Goal: Task Accomplishment & Management: Use online tool/utility

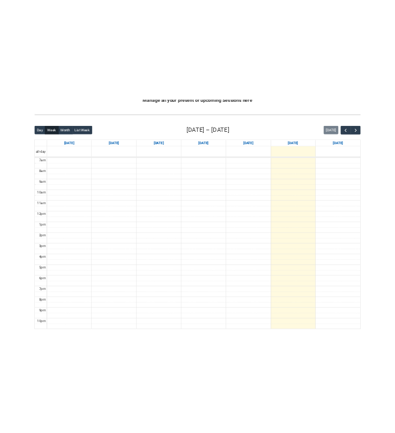
scroll to position [254, 0]
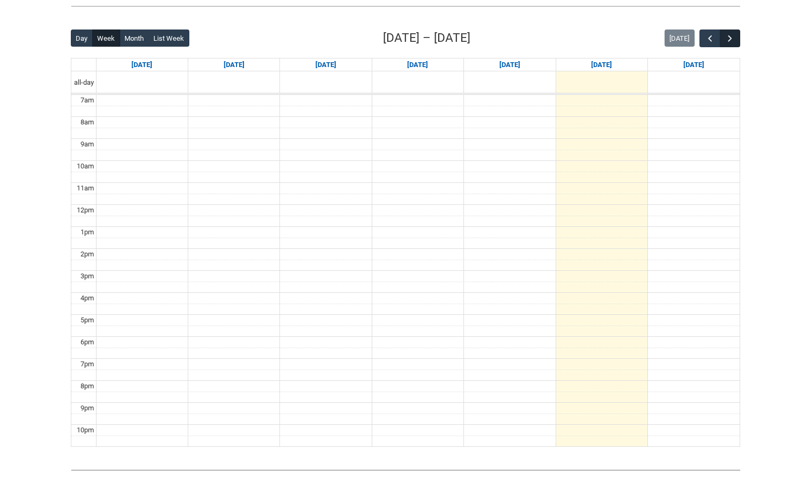
click at [732, 39] on span "button" at bounding box center [729, 38] width 11 height 11
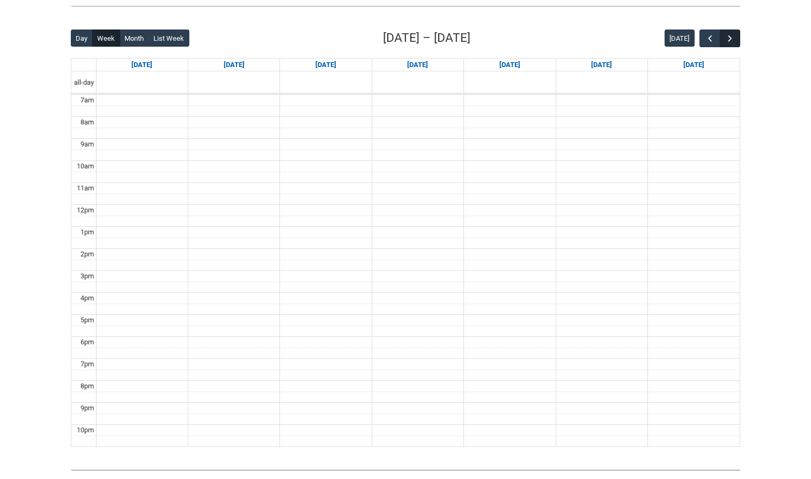
click at [732, 39] on span "button" at bounding box center [729, 38] width 11 height 11
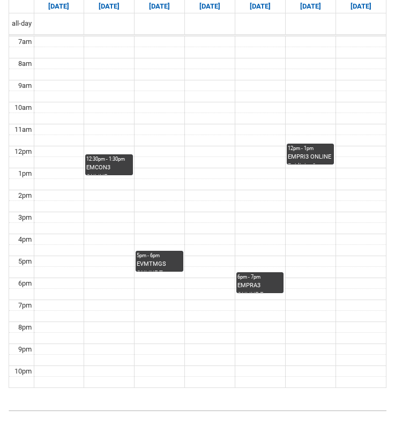
click at [110, 155] on div "12:30pm - 1:30pm" at bounding box center [109, 159] width 46 height 8
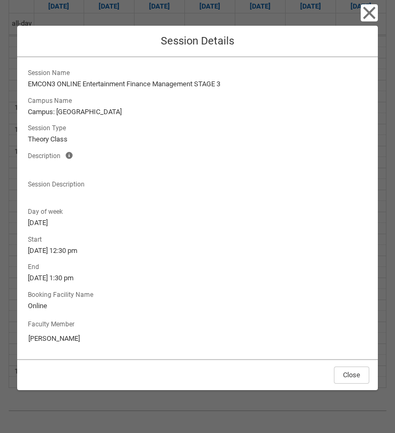
click at [372, 19] on icon "button" at bounding box center [369, 12] width 17 height 17
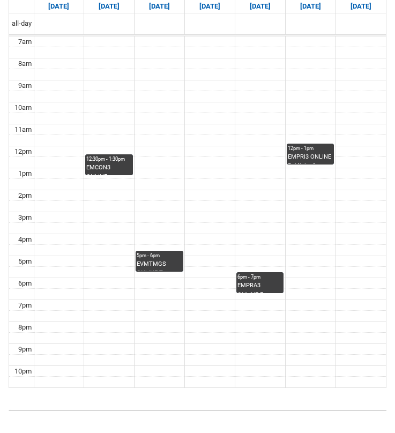
click at [311, 144] on link "12pm - 1pm EMPRI3 ONLINE Publicity & Public Relations in Entertainment STAGE 3 …" at bounding box center [311, 154] width 48 height 21
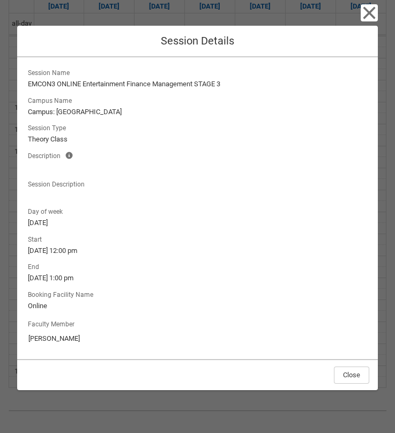
click at [371, 17] on icon "button" at bounding box center [369, 13] width 12 height 12
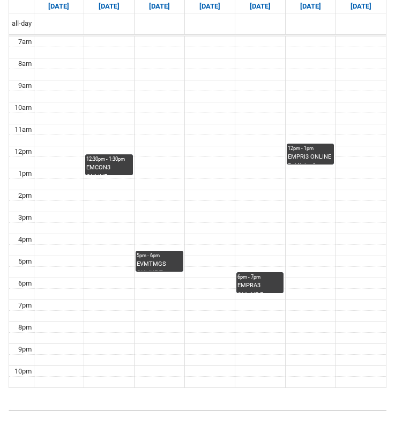
click at [119, 155] on div "12:30pm - 1:30pm" at bounding box center [109, 159] width 46 height 8
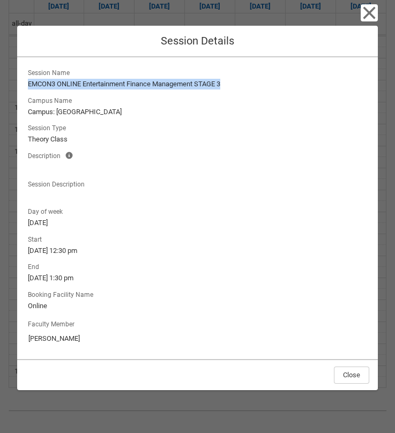
drag, startPoint x: 227, startPoint y: 84, endPoint x: 27, endPoint y: 81, distance: 199.5
click at [27, 81] on lightning-output-field "Session Name EMCON3 ONLINE Entertainment Finance Management STAGE 3" at bounding box center [198, 78] width 344 height 24
copy lightning-formatted-text "EMCON3 ONLINE Entertainment Finance Management STAGE 3"
click at [369, 20] on icon "button" at bounding box center [369, 12] width 17 height 17
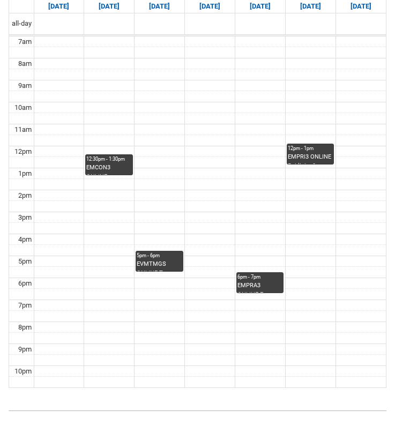
click at [308, 153] on div "EMPRI3 ONLINE Publicity & Public Relations in Entertainment STAGE 3 | Online | …" at bounding box center [311, 158] width 46 height 11
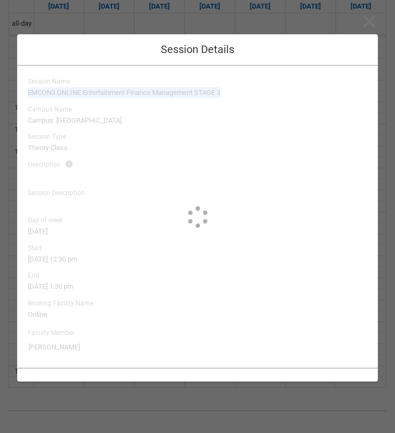
type input "[PERSON_NAME]"
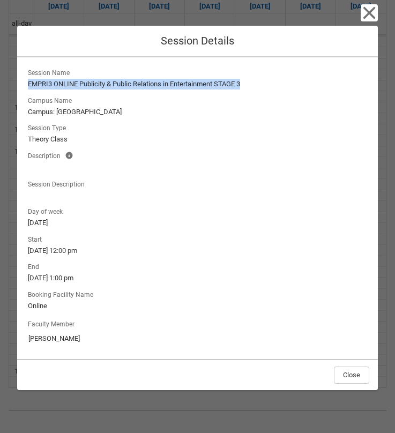
drag, startPoint x: 247, startPoint y: 88, endPoint x: 27, endPoint y: 84, distance: 219.8
click at [27, 84] on lightning-output-field "Session Name EMPRI3 ONLINE Publicity & Public Relations in Entertainment STAGE 3" at bounding box center [198, 78] width 344 height 24
copy lightning-formatted-text "EMPRI3 ONLINE Publicity & Public Relations in Entertainment STAGE 3"
